Goal: Task Accomplishment & Management: Manage account settings

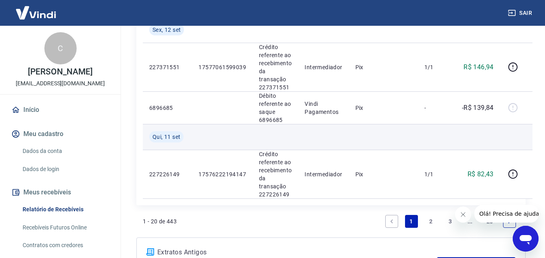
scroll to position [1035, 0]
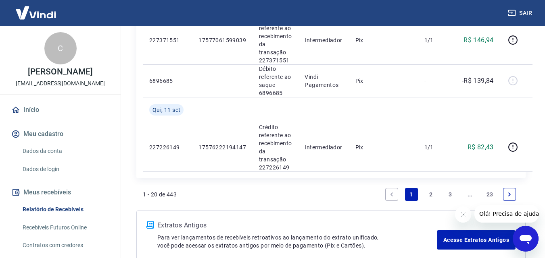
click at [431, 193] on link "2" at bounding box center [430, 194] width 13 height 13
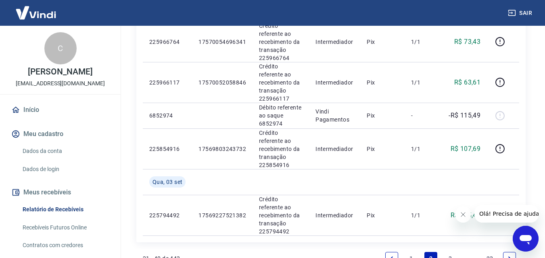
scroll to position [847, 0]
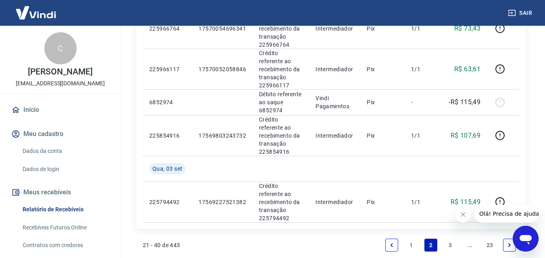
click at [410, 239] on link "1" at bounding box center [411, 245] width 13 height 13
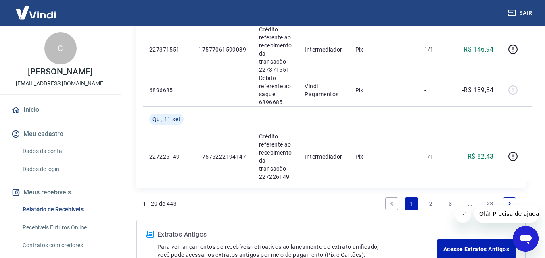
scroll to position [1030, 0]
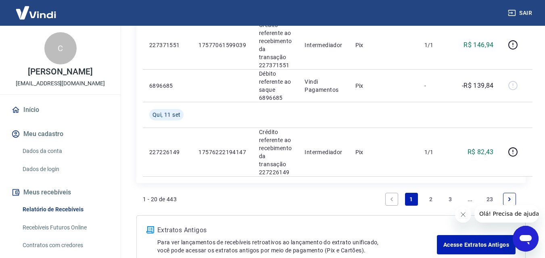
click at [431, 198] on link "2" at bounding box center [430, 199] width 13 height 13
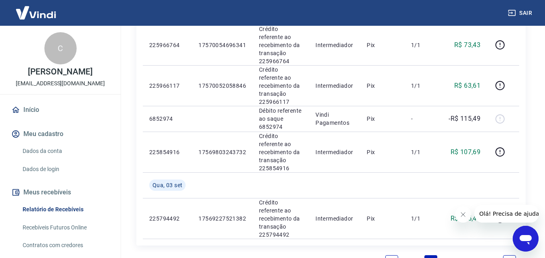
scroll to position [836, 0]
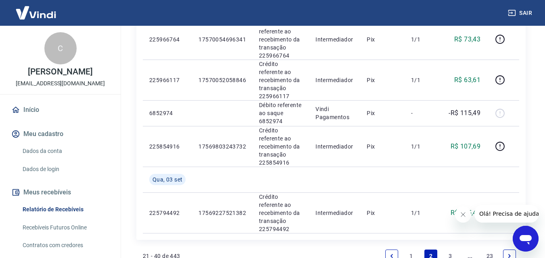
click at [412, 250] on link "1" at bounding box center [411, 256] width 13 height 13
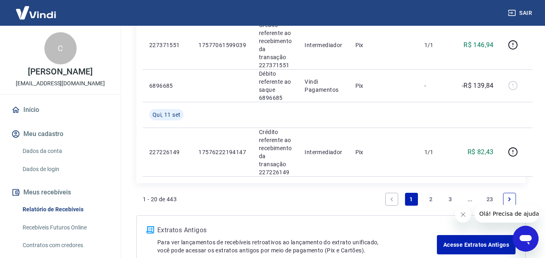
scroll to position [1034, 0]
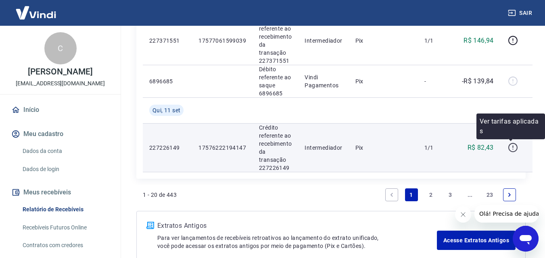
click at [511, 146] on icon "button" at bounding box center [513, 148] width 10 height 10
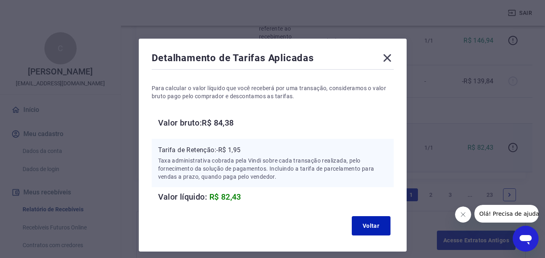
click at [387, 57] on icon at bounding box center [387, 58] width 13 height 13
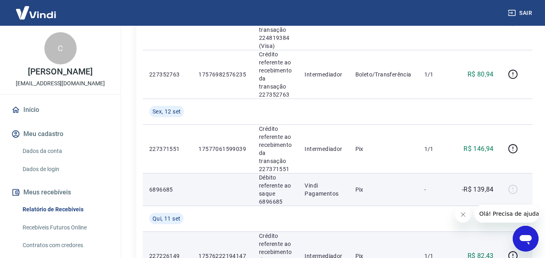
scroll to position [914, 0]
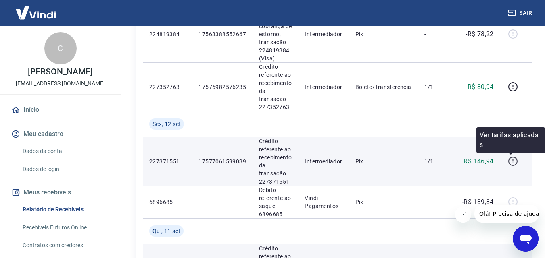
click at [512, 161] on icon "button" at bounding box center [512, 160] width 1 height 2
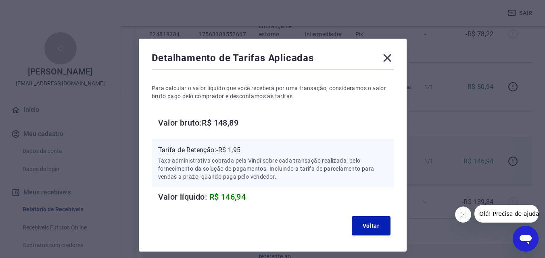
click at [384, 56] on icon at bounding box center [387, 58] width 8 height 8
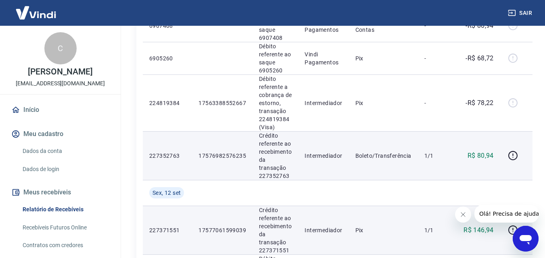
scroll to position [846, 0]
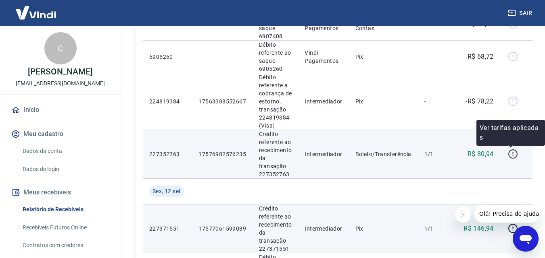
click at [510, 154] on icon "button" at bounding box center [513, 154] width 10 height 10
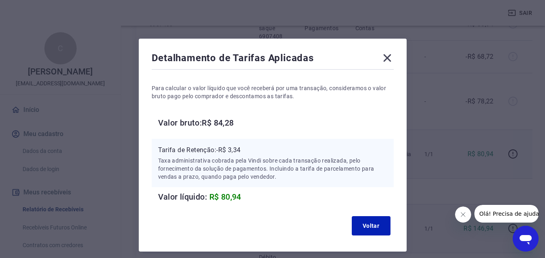
click at [387, 57] on icon at bounding box center [387, 58] width 8 height 8
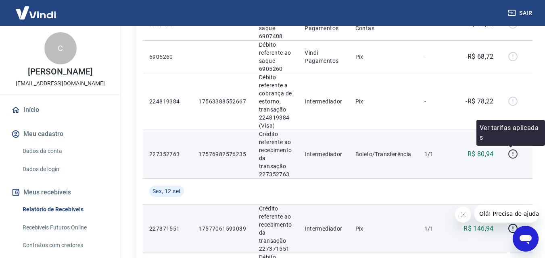
click at [512, 154] on icon "button" at bounding box center [513, 154] width 10 height 10
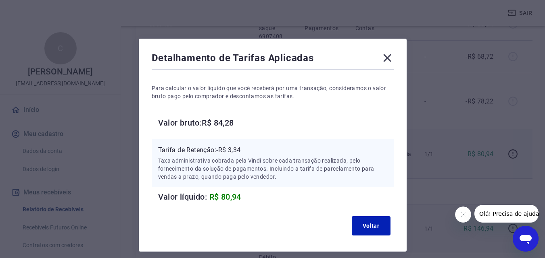
click at [387, 58] on icon at bounding box center [387, 58] width 8 height 8
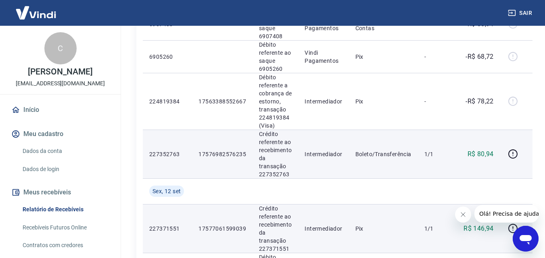
click at [223, 154] on p "17576982576235" at bounding box center [222, 154] width 48 height 8
copy p "17576982576235"
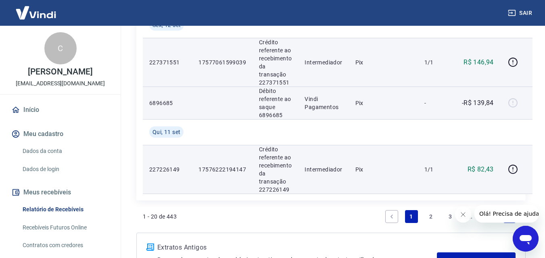
scroll to position [1021, 0]
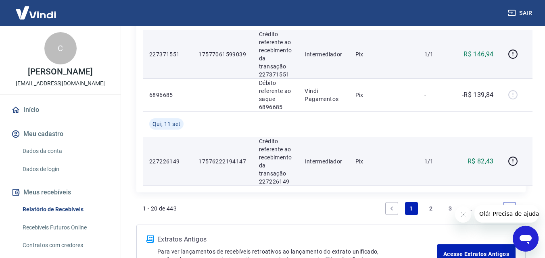
click at [431, 210] on link "2" at bounding box center [430, 208] width 13 height 13
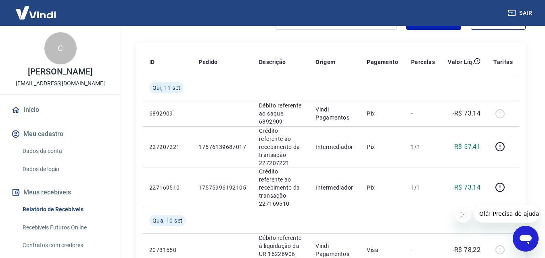
scroll to position [81, 0]
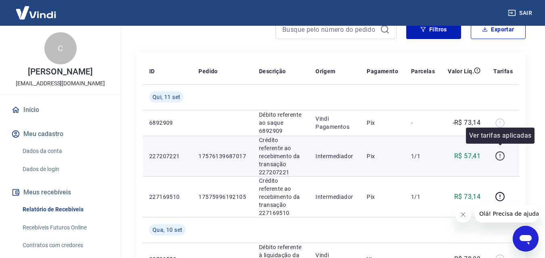
click at [502, 151] on icon "button" at bounding box center [500, 156] width 10 height 10
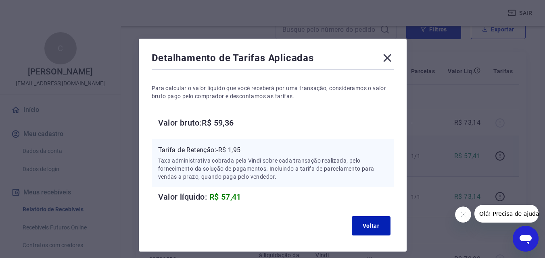
click at [387, 56] on icon at bounding box center [387, 58] width 13 height 13
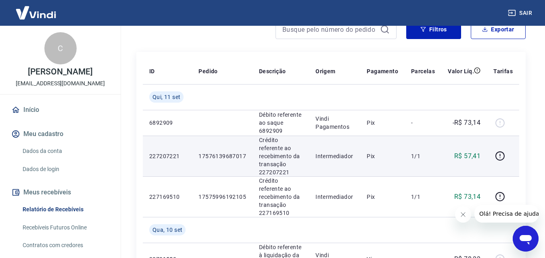
click at [222, 154] on p "17576139687017" at bounding box center [222, 156] width 48 height 8
copy p "17576139687017"
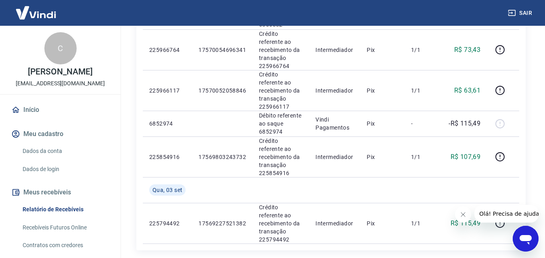
drag, startPoint x: 548, startPoint y: 65, endPoint x: 15, endPoint y: 3, distance: 537.3
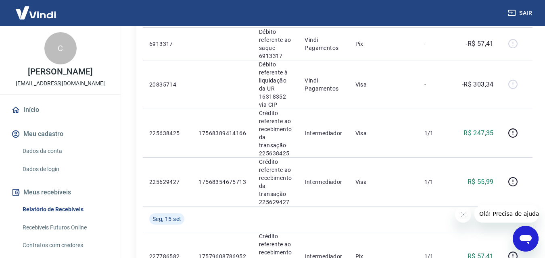
scroll to position [578, 0]
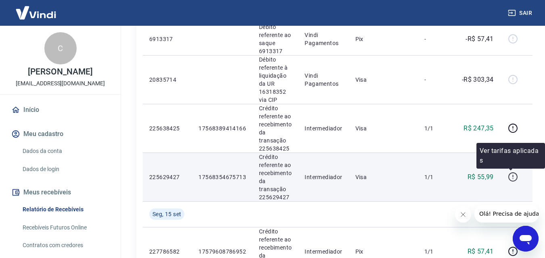
click at [512, 178] on icon "button" at bounding box center [513, 177] width 10 height 10
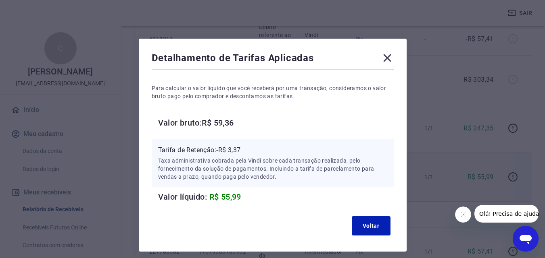
click at [387, 58] on icon at bounding box center [387, 58] width 8 height 8
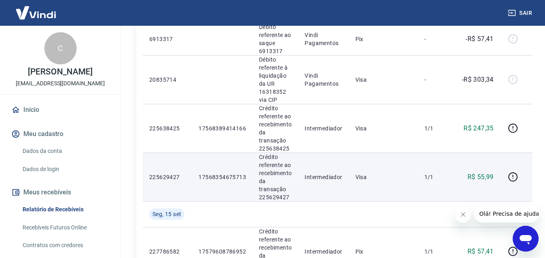
click at [219, 175] on p "17568354675713" at bounding box center [222, 177] width 48 height 8
copy p "17568354675713"
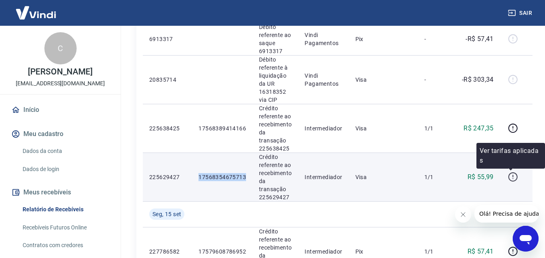
click at [511, 175] on icon "button" at bounding box center [513, 177] width 10 height 10
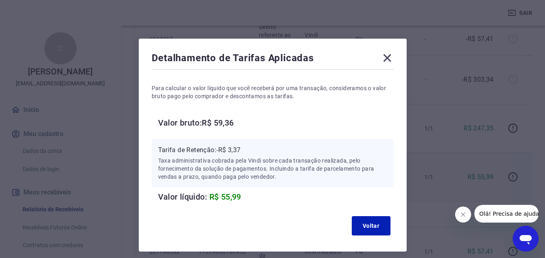
click at [386, 59] on icon at bounding box center [387, 58] width 8 height 8
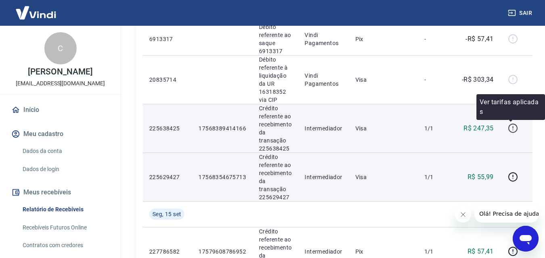
click at [512, 127] on icon "button" at bounding box center [513, 128] width 10 height 10
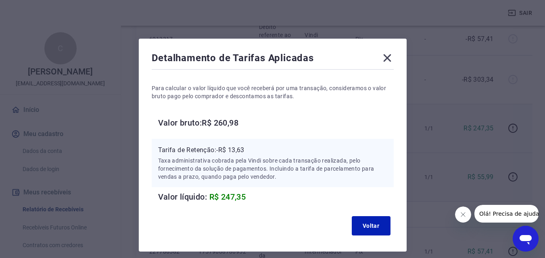
click at [388, 59] on icon at bounding box center [387, 58] width 8 height 8
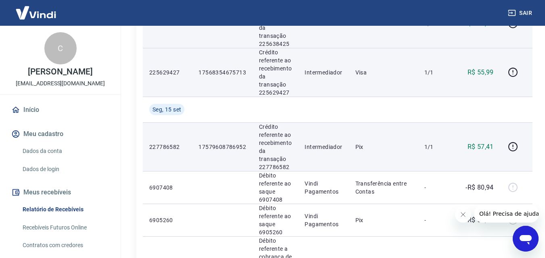
scroll to position [685, 0]
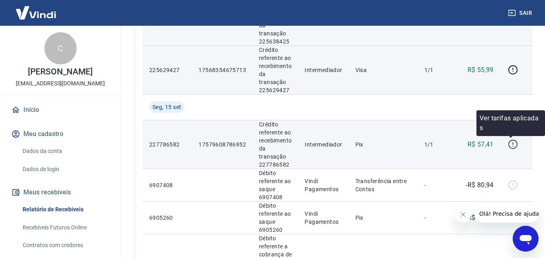
click at [512, 144] on icon "button" at bounding box center [512, 143] width 1 height 2
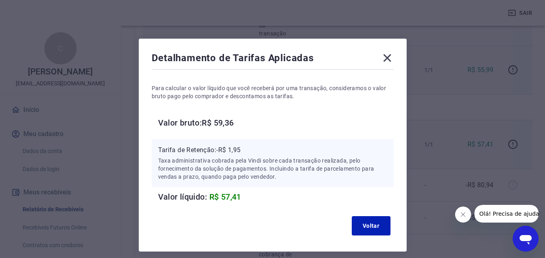
click at [387, 58] on icon at bounding box center [387, 58] width 8 height 8
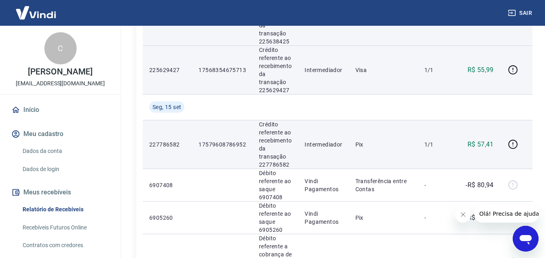
click at [237, 144] on p "17579608786952" at bounding box center [222, 145] width 48 height 8
copy p "17579608786952"
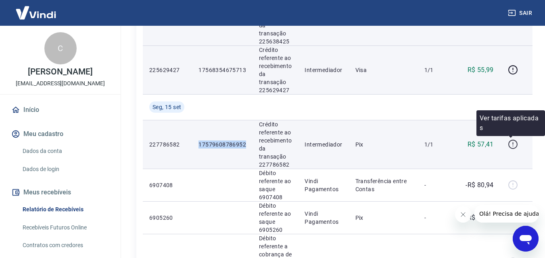
click at [515, 143] on icon "button" at bounding box center [512, 144] width 9 height 9
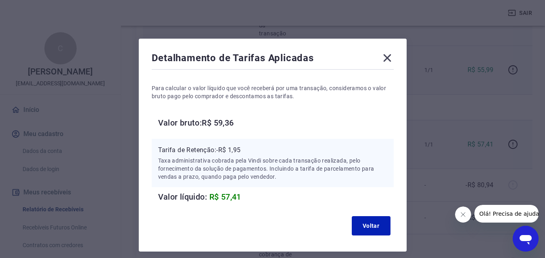
click at [386, 56] on icon at bounding box center [387, 58] width 13 height 13
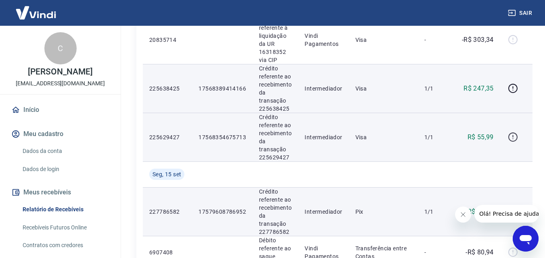
scroll to position [604, 0]
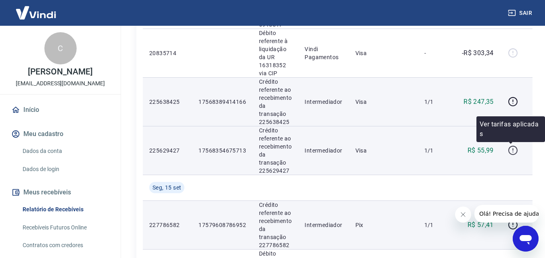
click at [512, 149] on icon "button" at bounding box center [513, 151] width 10 height 10
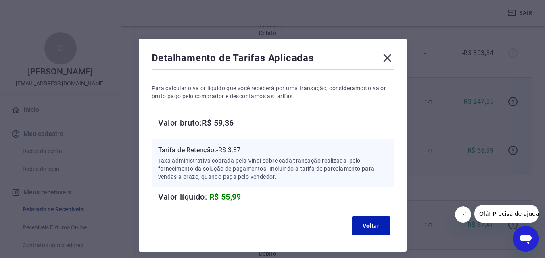
click at [387, 58] on icon at bounding box center [387, 58] width 8 height 8
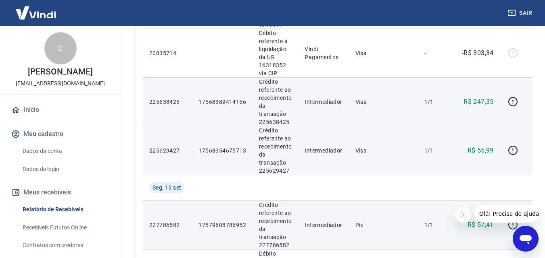
click at [215, 150] on p "17568354675713" at bounding box center [222, 151] width 48 height 8
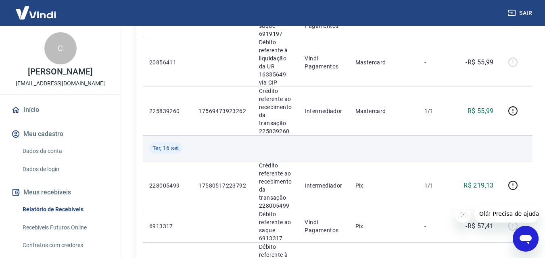
scroll to position [389, 0]
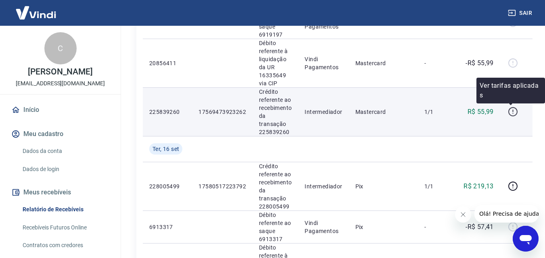
click at [511, 112] on icon "button" at bounding box center [513, 112] width 10 height 10
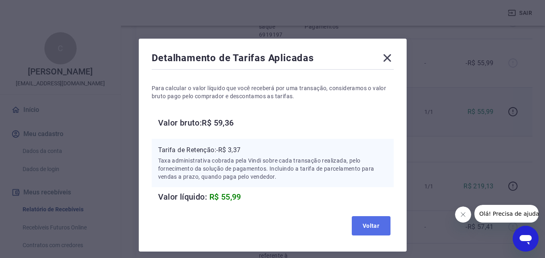
click at [372, 219] on button "Voltar" at bounding box center [371, 225] width 39 height 19
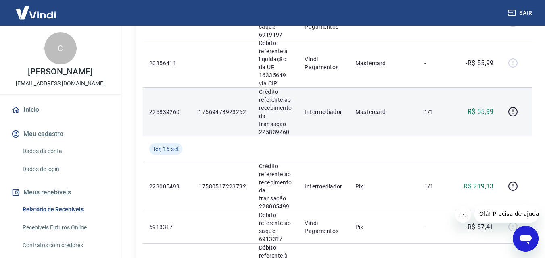
click at [218, 112] on p "17569473923262" at bounding box center [222, 112] width 48 height 8
copy p "17569473923262"
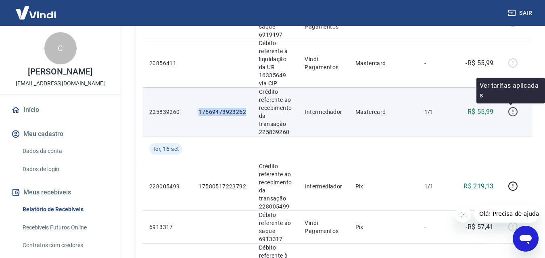
click at [512, 111] on icon "button" at bounding box center [513, 112] width 10 height 10
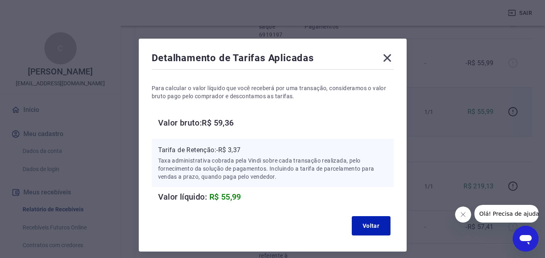
click at [385, 59] on icon at bounding box center [387, 58] width 8 height 8
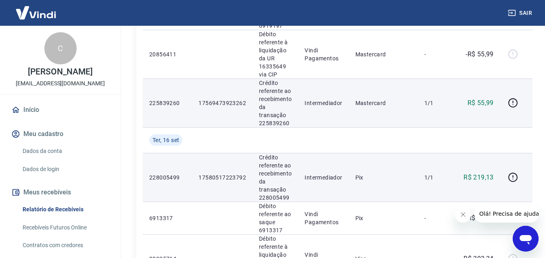
scroll to position [403, 0]
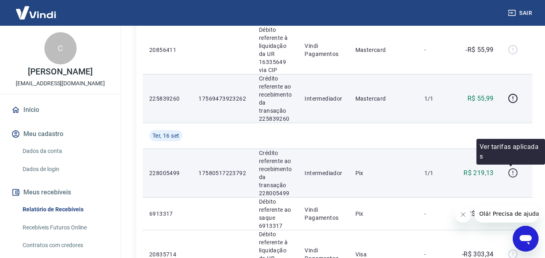
click at [512, 173] on icon "button" at bounding box center [513, 173] width 10 height 10
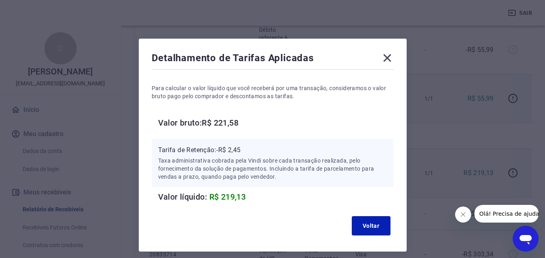
click at [392, 58] on icon at bounding box center [387, 58] width 13 height 13
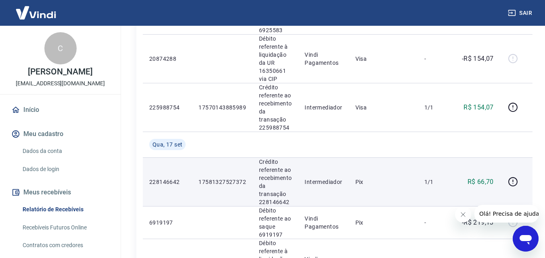
scroll to position [175, 0]
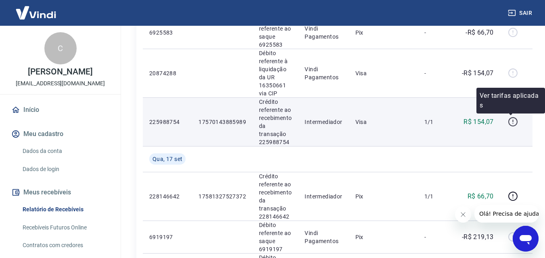
click at [512, 121] on icon "button" at bounding box center [512, 121] width 1 height 2
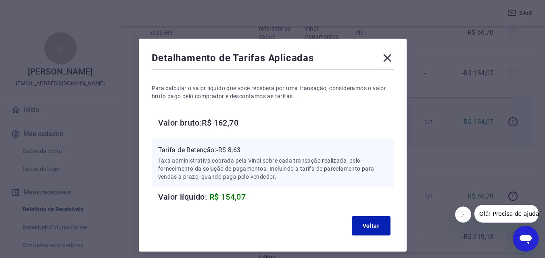
click at [387, 58] on icon at bounding box center [387, 58] width 8 height 8
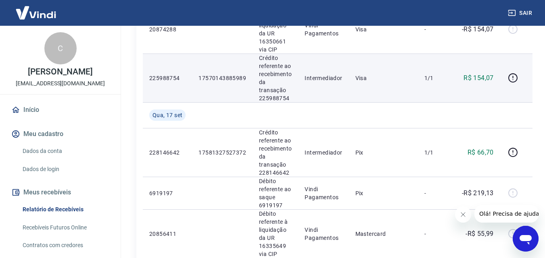
scroll to position [228, 0]
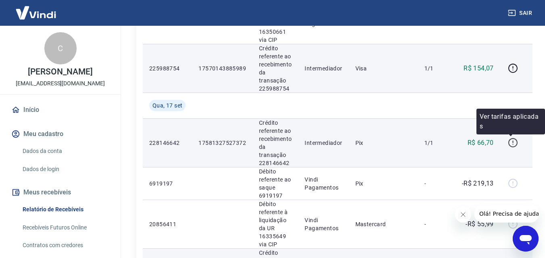
click at [511, 144] on icon "button" at bounding box center [513, 143] width 10 height 10
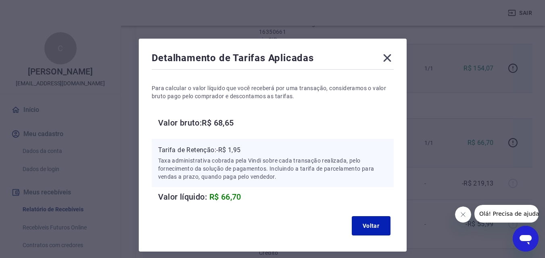
click at [389, 58] on icon at bounding box center [387, 58] width 13 height 13
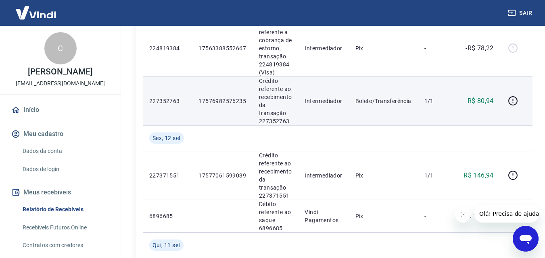
scroll to position [914, 0]
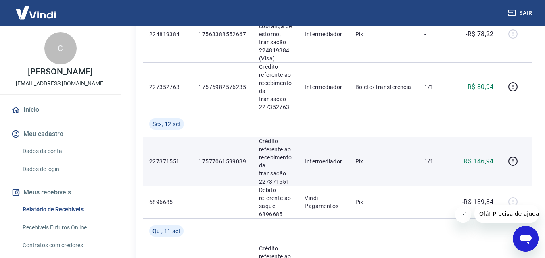
click at [224, 160] on p "17577061599039" at bounding box center [222, 162] width 48 height 8
copy p "17577061599039"
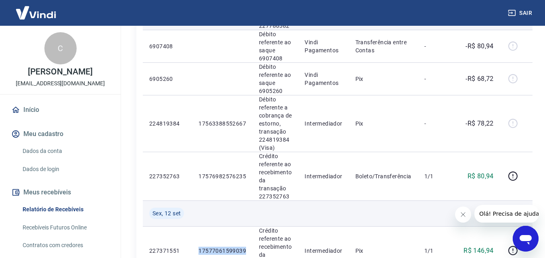
scroll to position [820, 0]
